Goal: Task Accomplishment & Management: Manage account settings

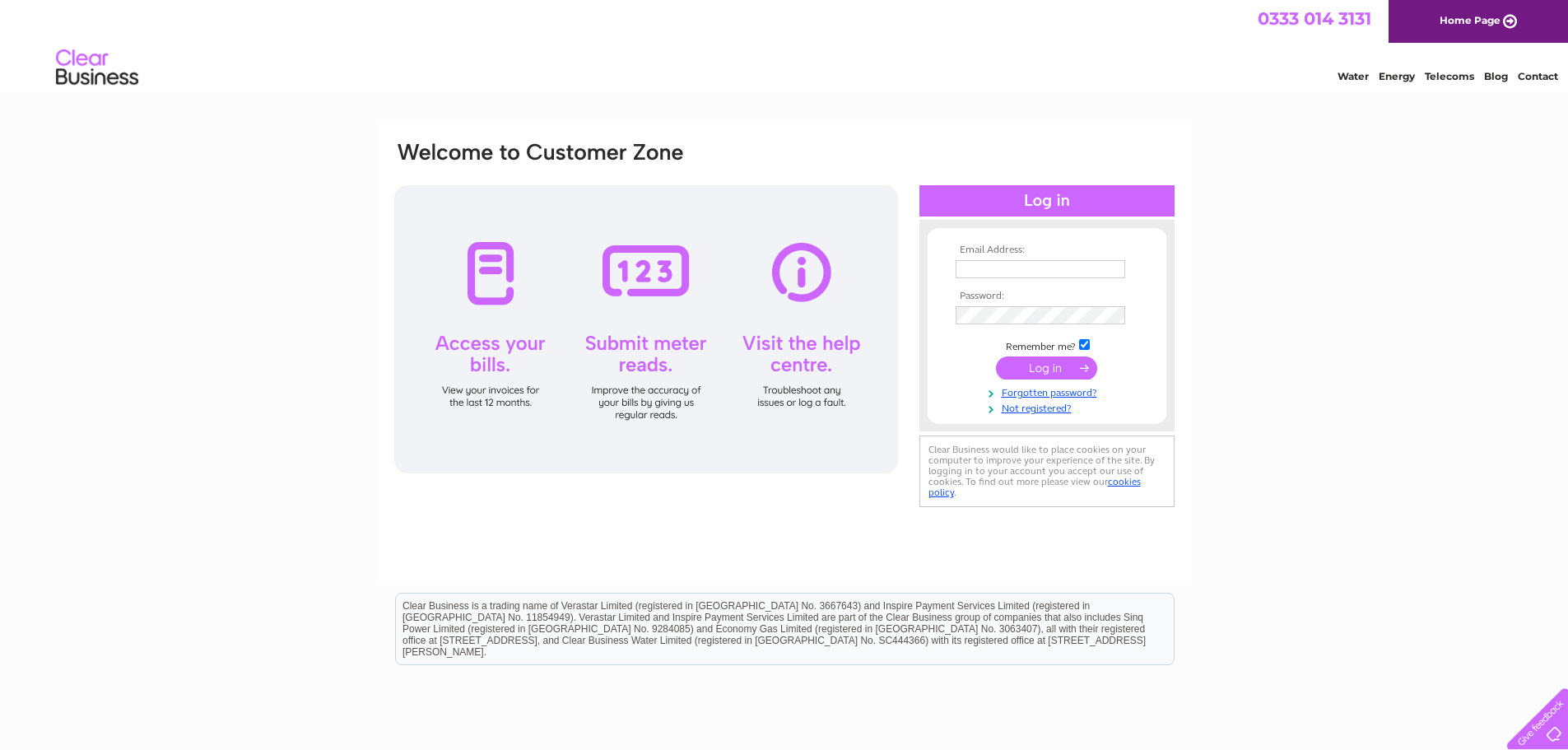
click at [1063, 257] on td at bounding box center [1047, 268] width 191 height 26
click at [1080, 262] on input "text" at bounding box center [1040, 268] width 170 height 18
paste input "[EMAIL_ADDRESS][DOMAIN_NAME]"
type input "[EMAIL_ADDRESS][DOMAIN_NAME]"
click at [1050, 374] on input "submit" at bounding box center [1046, 369] width 101 height 23
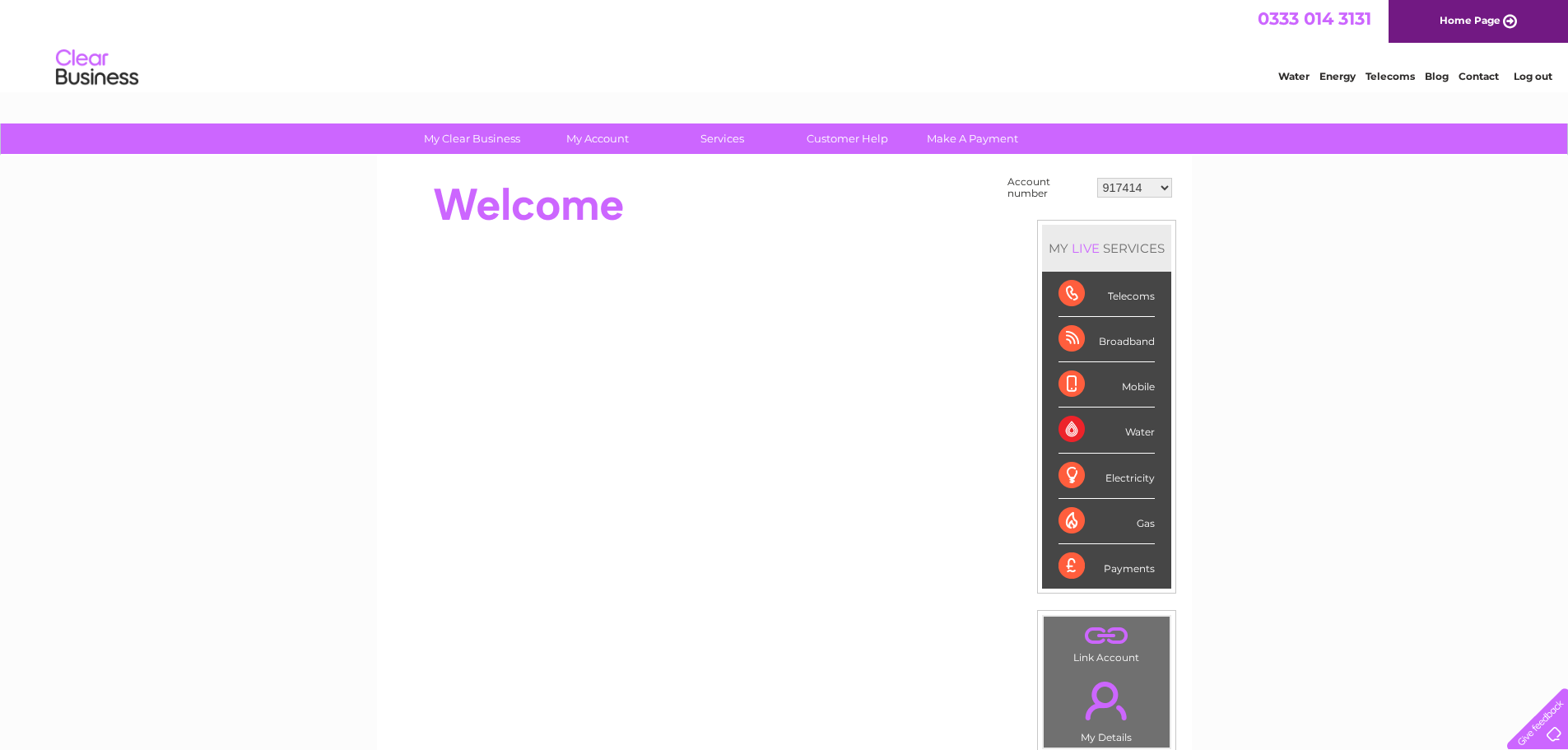
click at [1154, 194] on select "917414 948098 30280494" at bounding box center [1135, 188] width 75 height 20
click at [1150, 188] on select "917414 948098 30280494" at bounding box center [1135, 188] width 75 height 20
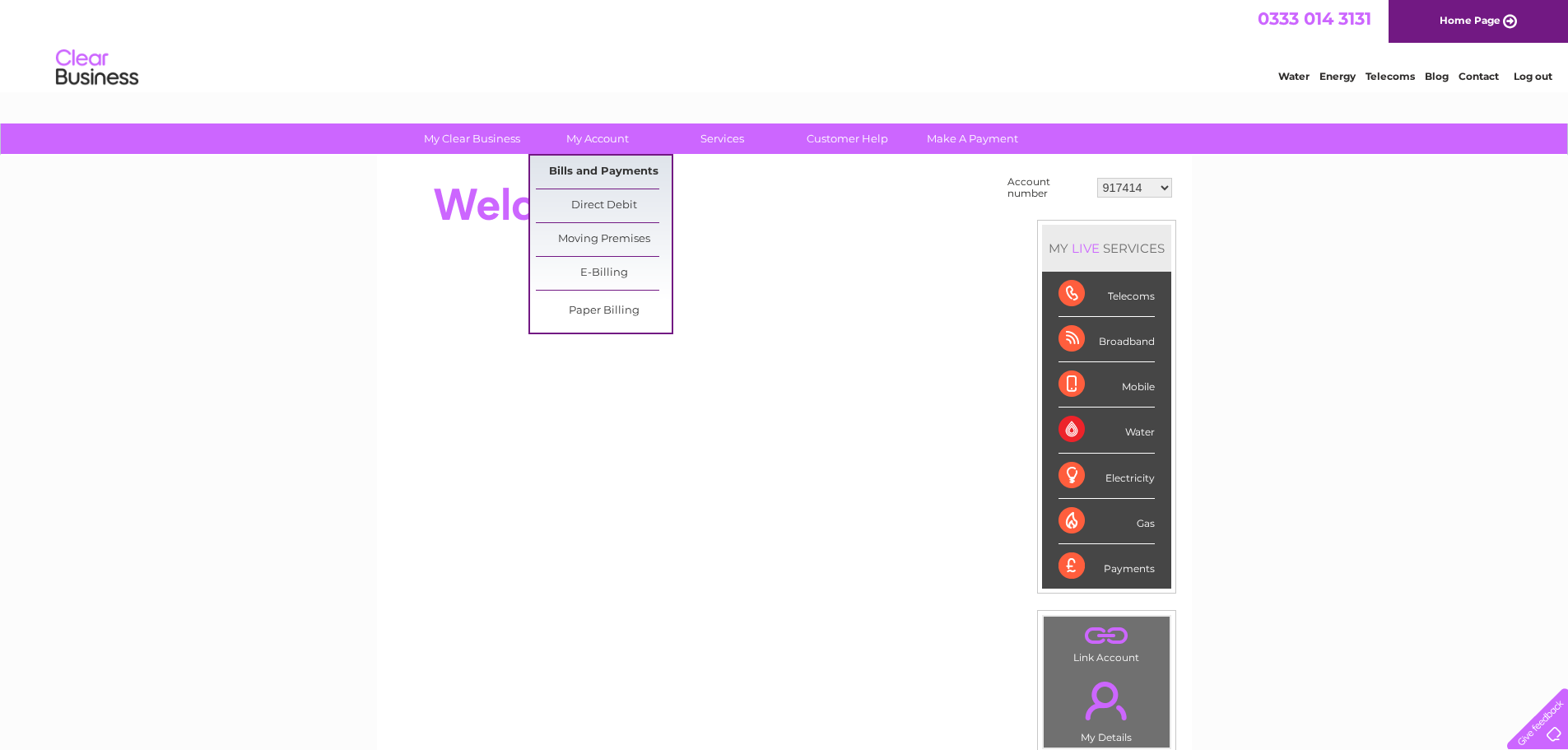
click at [569, 159] on link "Bills and Payments" at bounding box center [603, 172] width 135 height 33
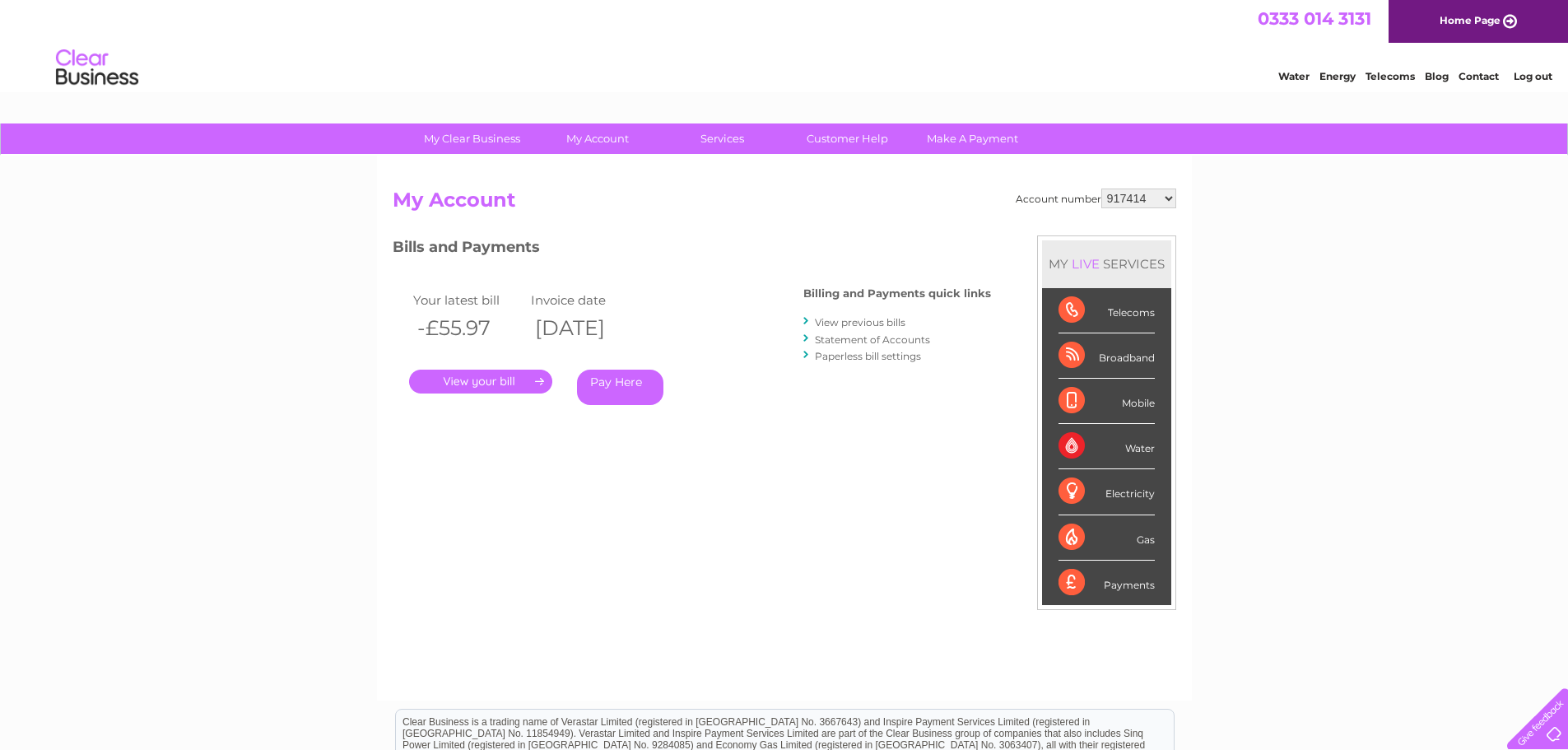
click at [1157, 202] on select "917414 948098 30280494" at bounding box center [1139, 198] width 75 height 20
select select "948098"
click at [1101, 188] on select "917414 948098 30280494" at bounding box center [1139, 198] width 75 height 20
